Goal: Find specific page/section: Find specific page/section

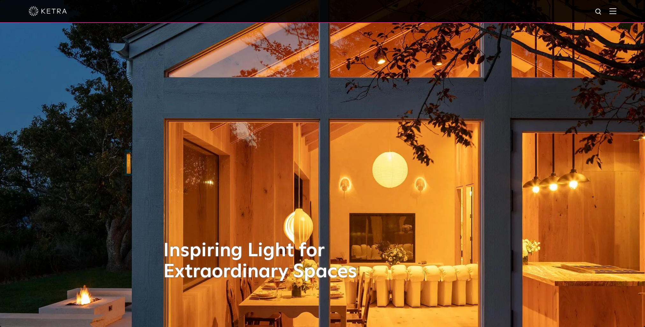
click at [615, 12] on img at bounding box center [612, 11] width 7 height 6
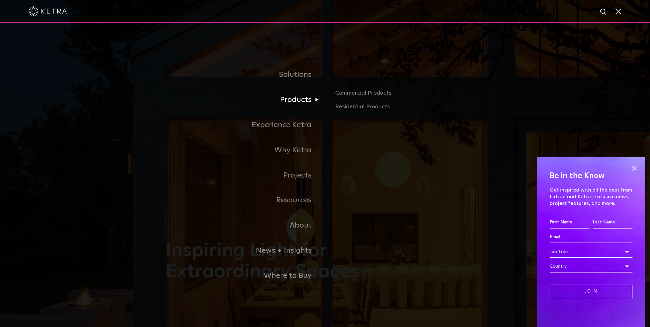
click at [303, 101] on link "Products" at bounding box center [245, 99] width 159 height 25
